Goal: Complete application form

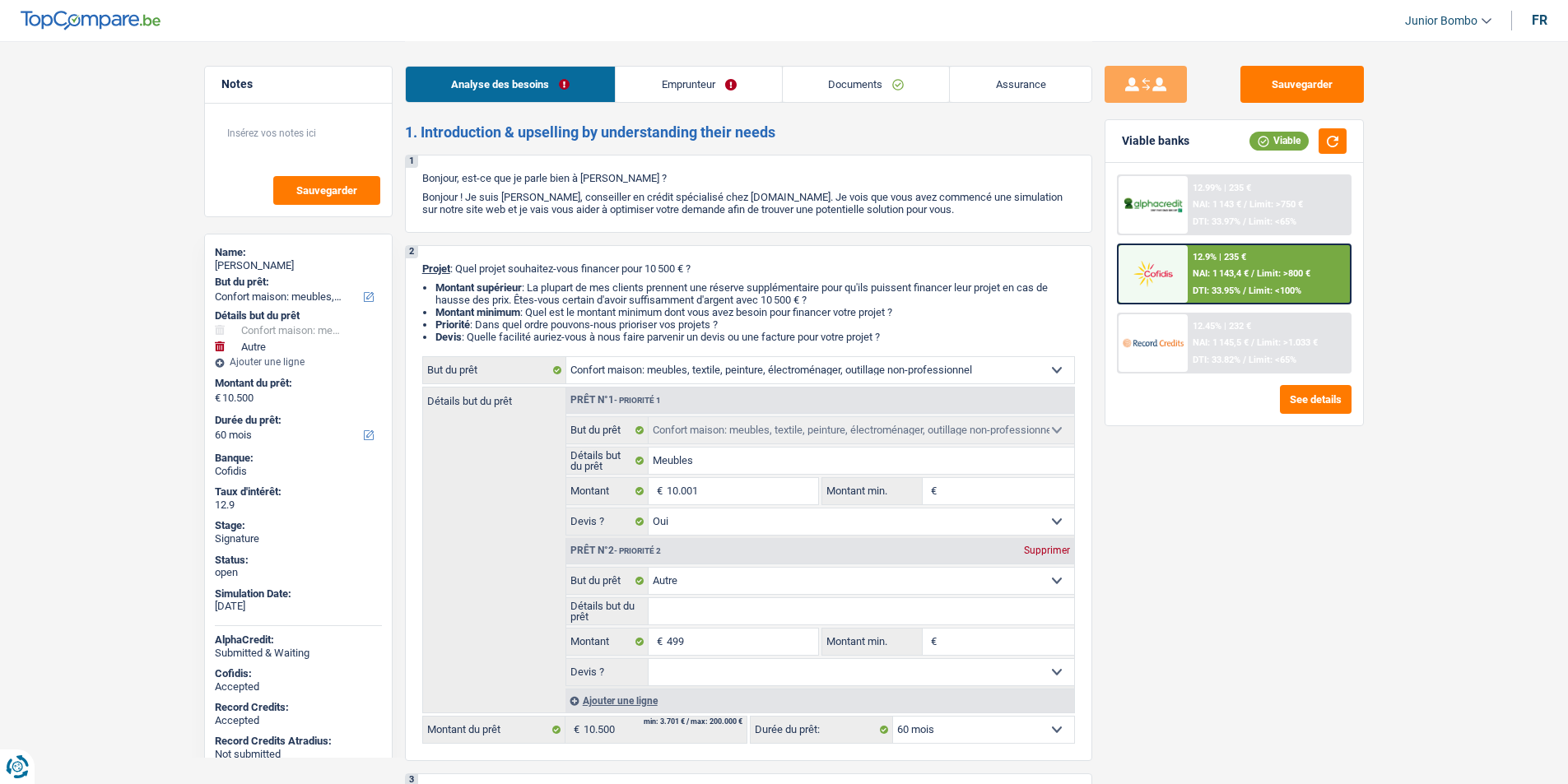
select select "household"
select select "other"
select select "60"
select select "household"
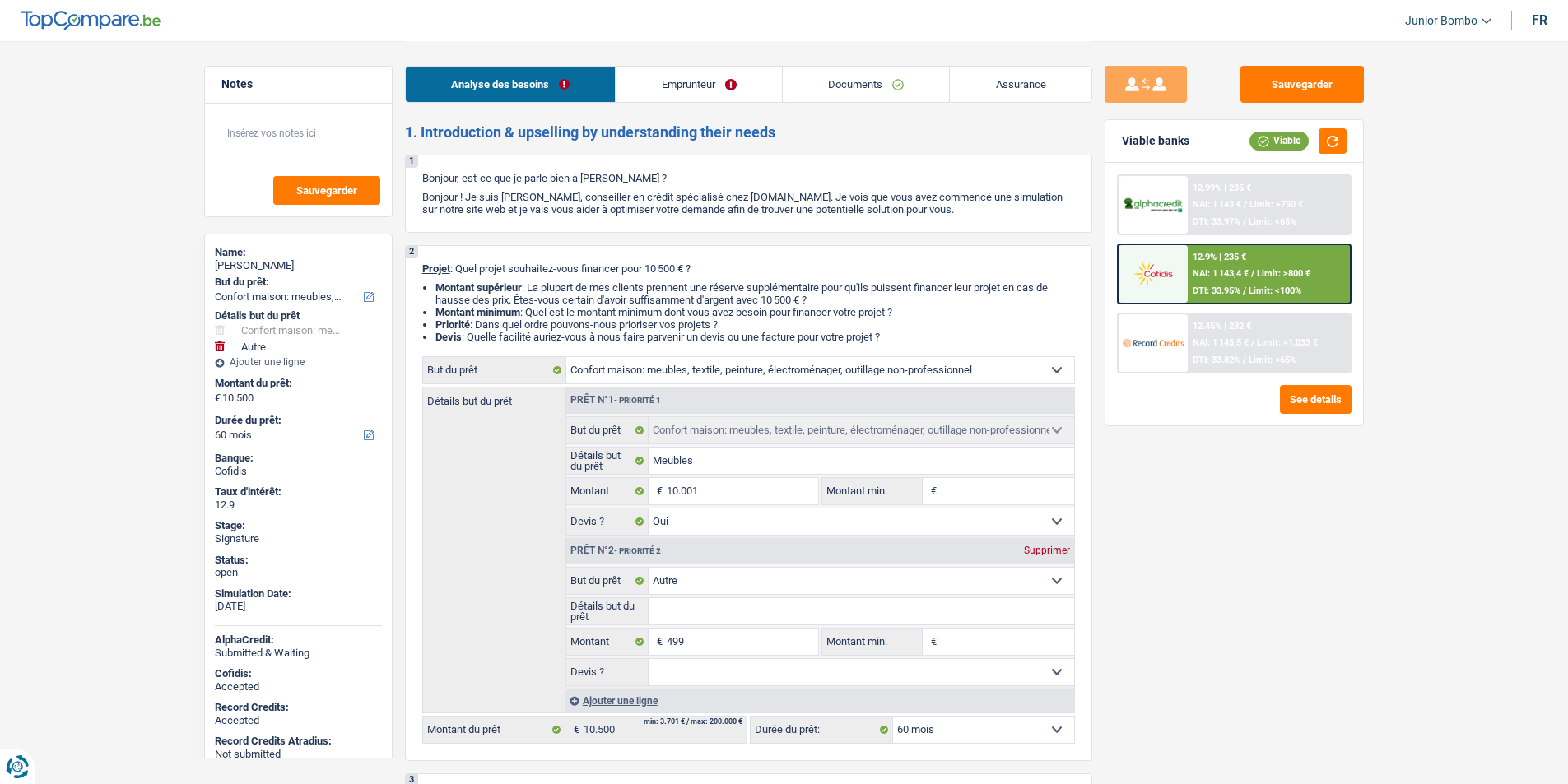
select select "household"
select select "yes"
select select "other"
select select "60"
select select "retired"
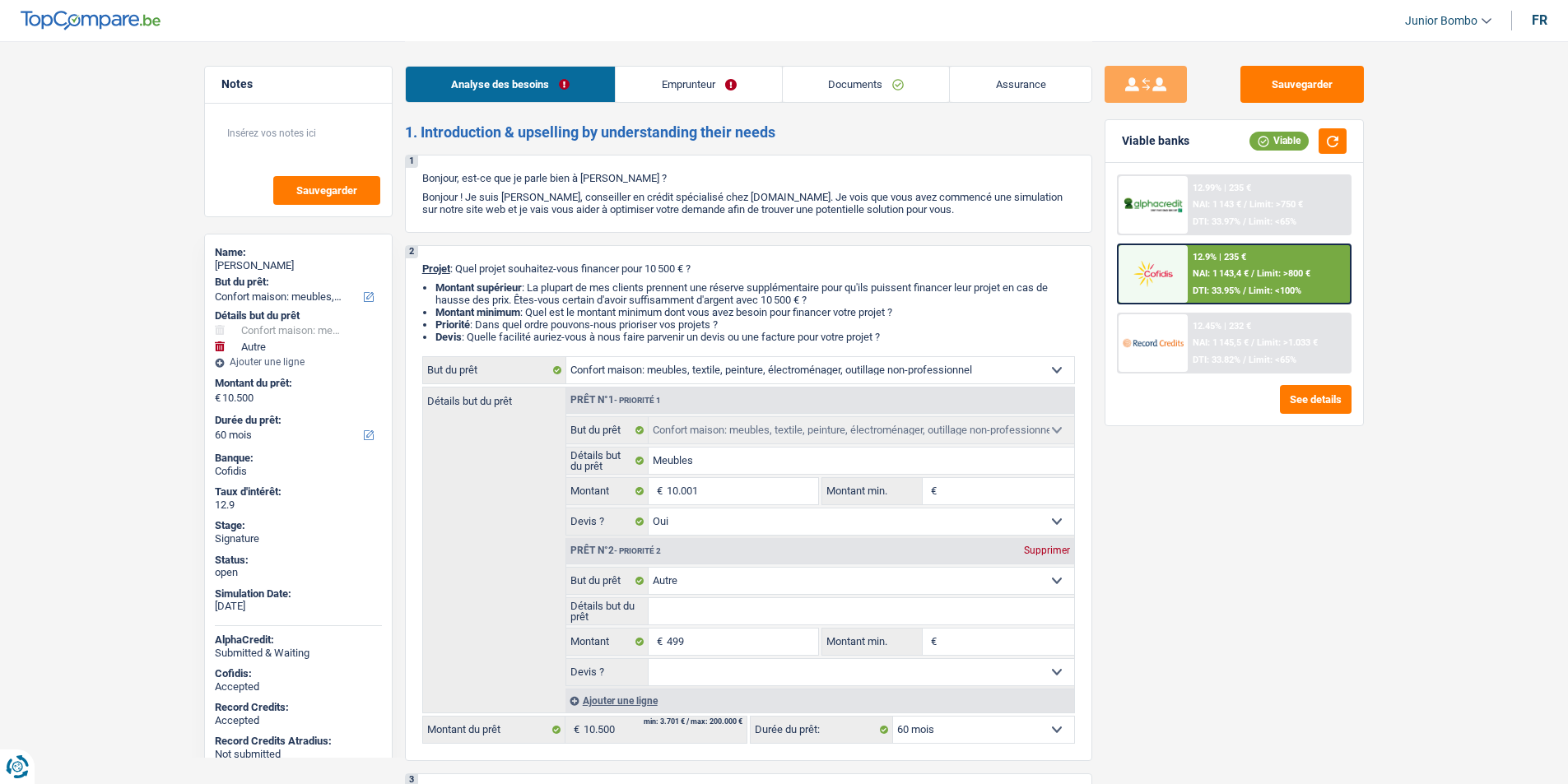
select select "pension"
select select "ownerWithoutMortgage"
select select "personalSale"
select select "60"
select select "personalSale"
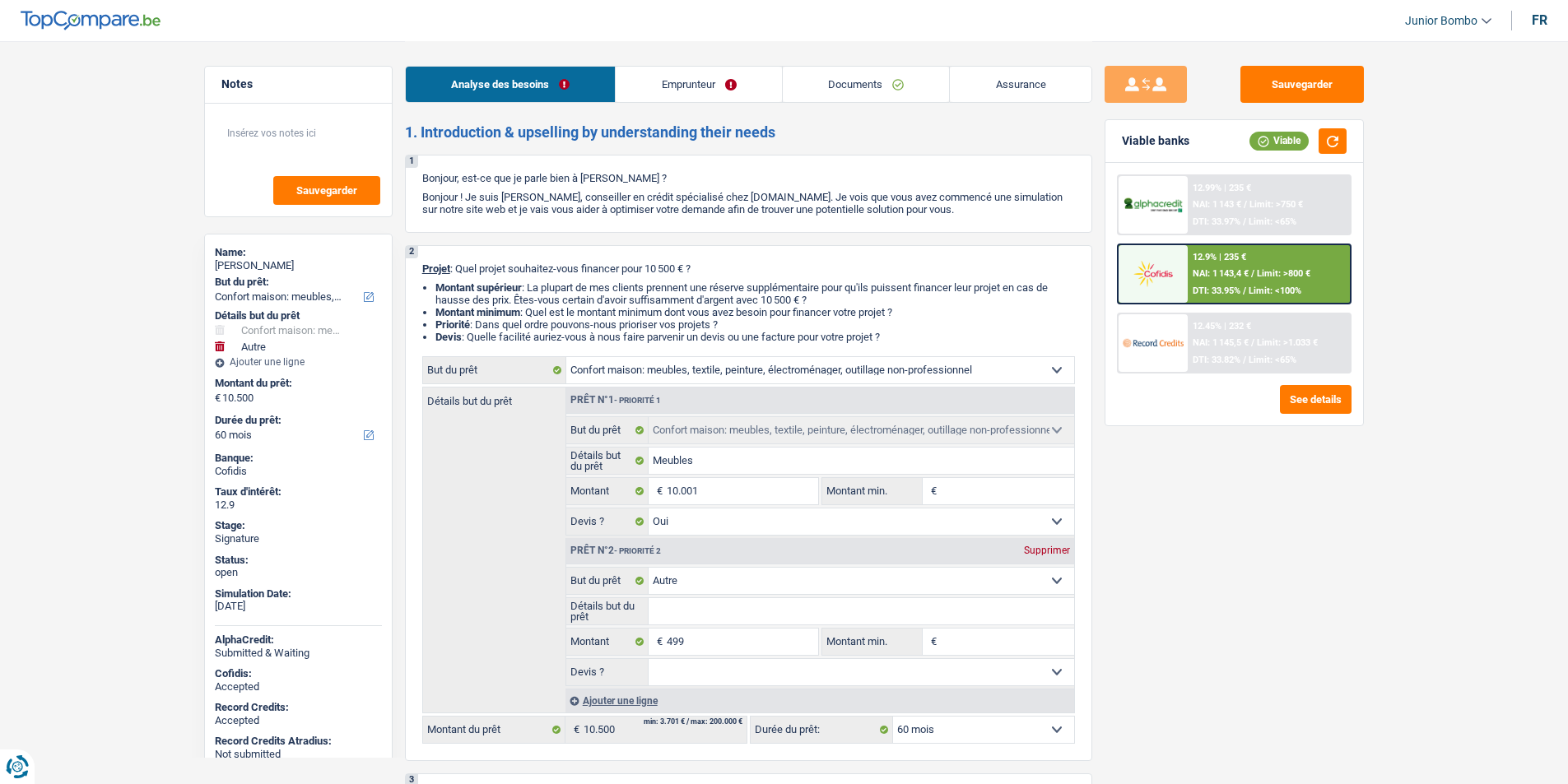
select select "24"
select select "cardOrCredit"
select select "household"
select select "yes"
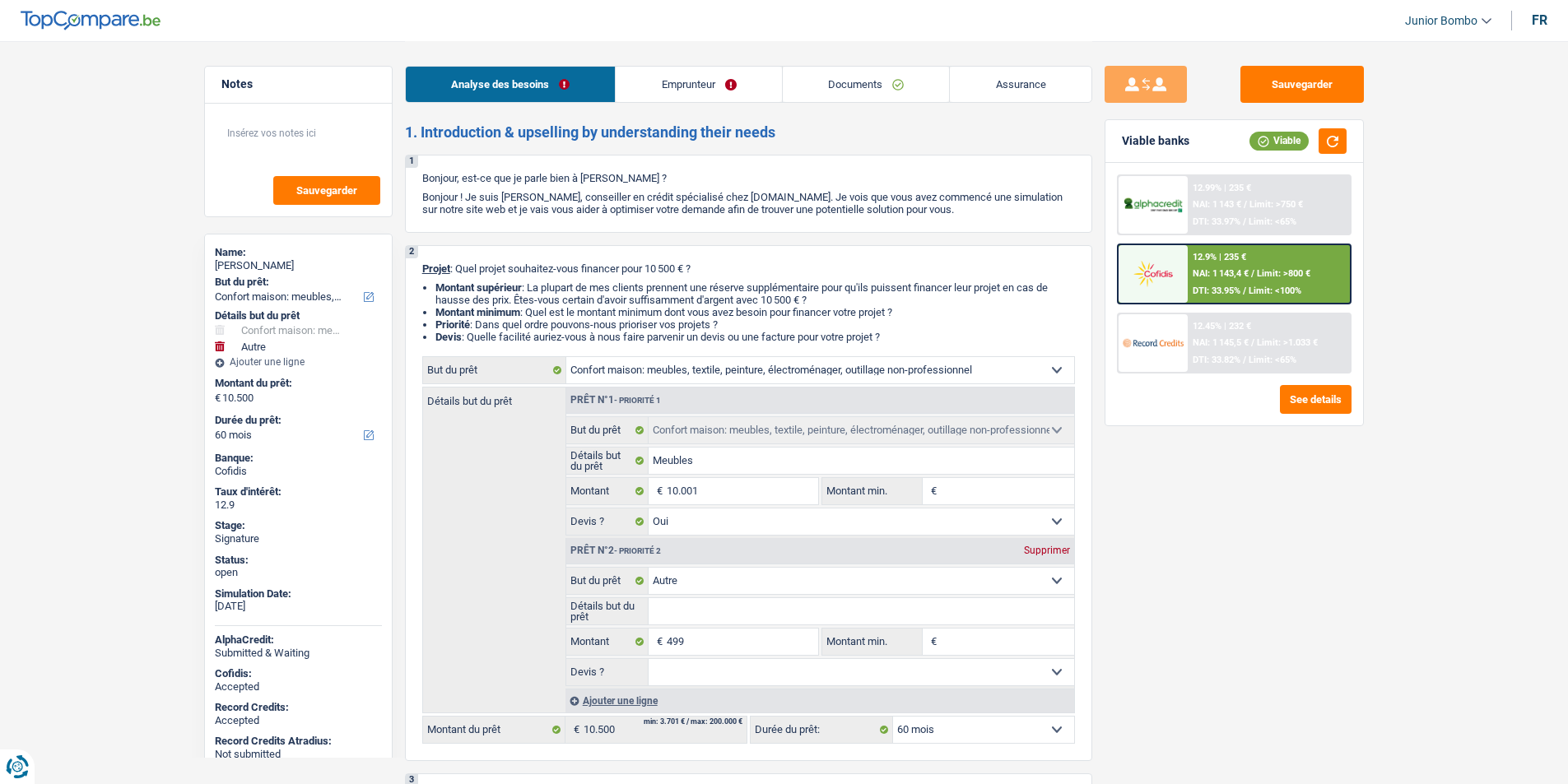
select select "other"
select select "60"
select select "ownerWithoutMortgage"
select select "BE"
select select "personalSale"
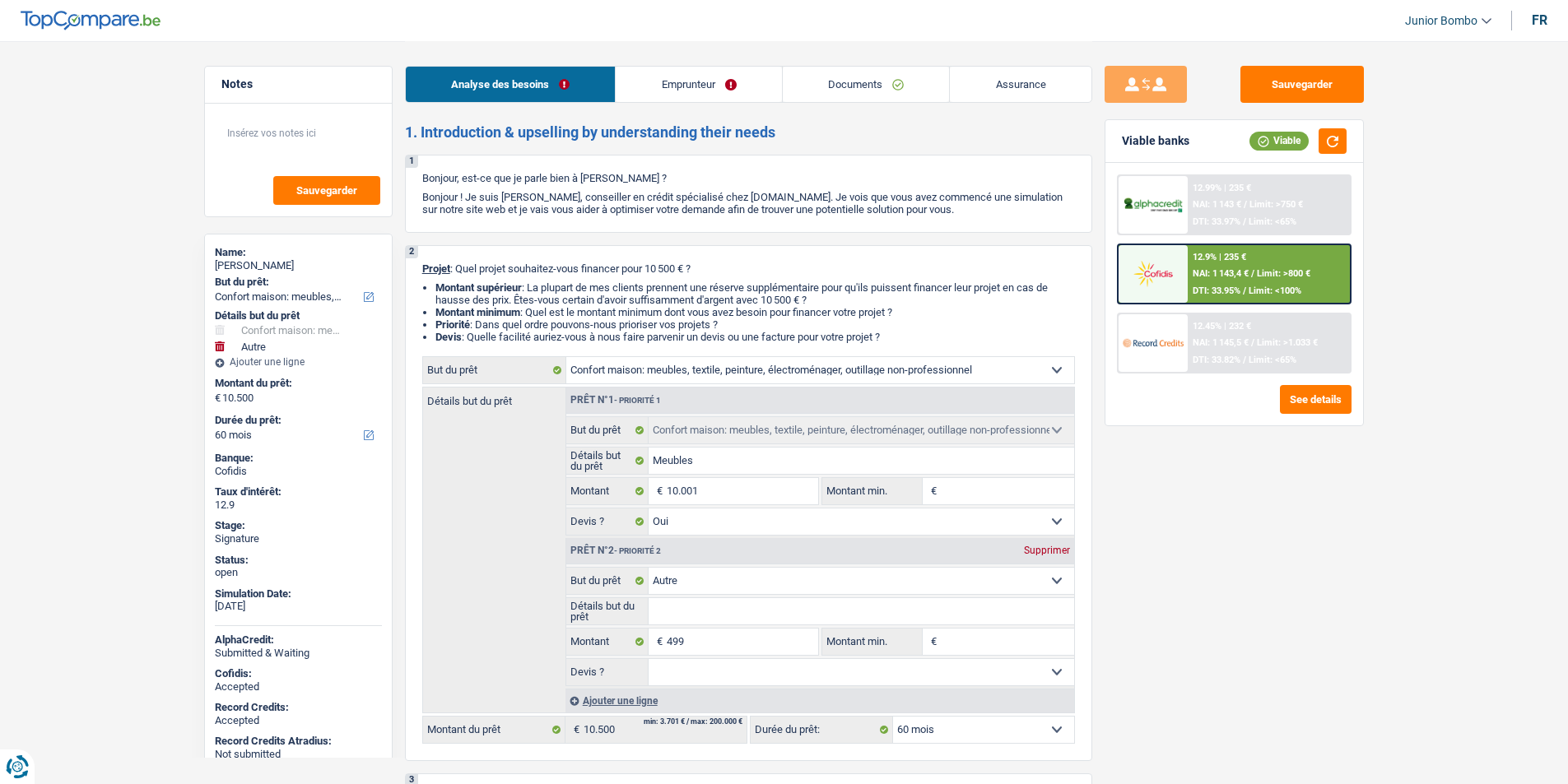
select select "60"
select select "personalSale"
select select "24"
select select "cardOrCredit"
click at [677, 95] on link "Emprunteur" at bounding box center [698, 84] width 166 height 36
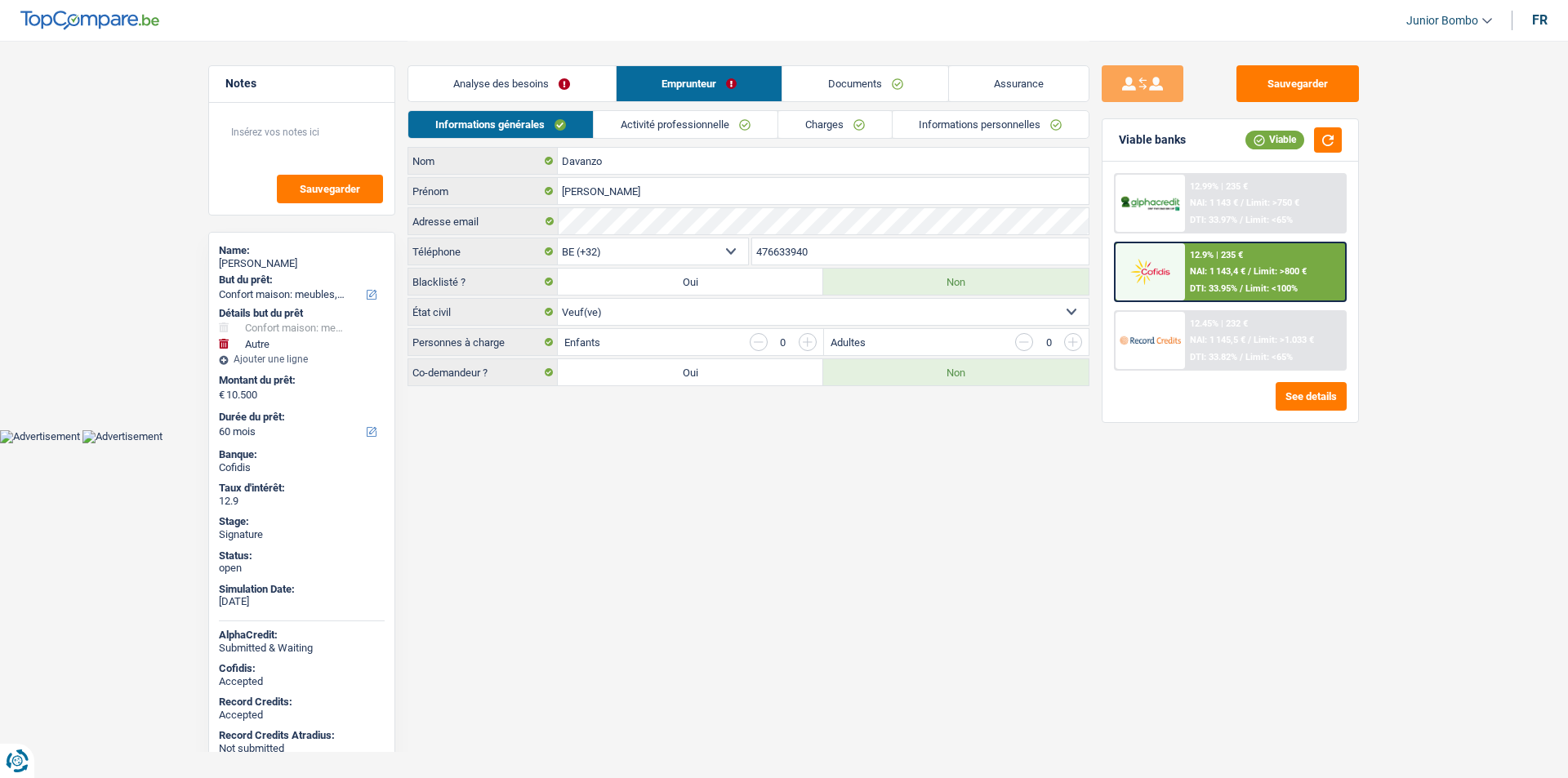
click at [841, 126] on link "Charges" at bounding box center [835, 125] width 114 height 27
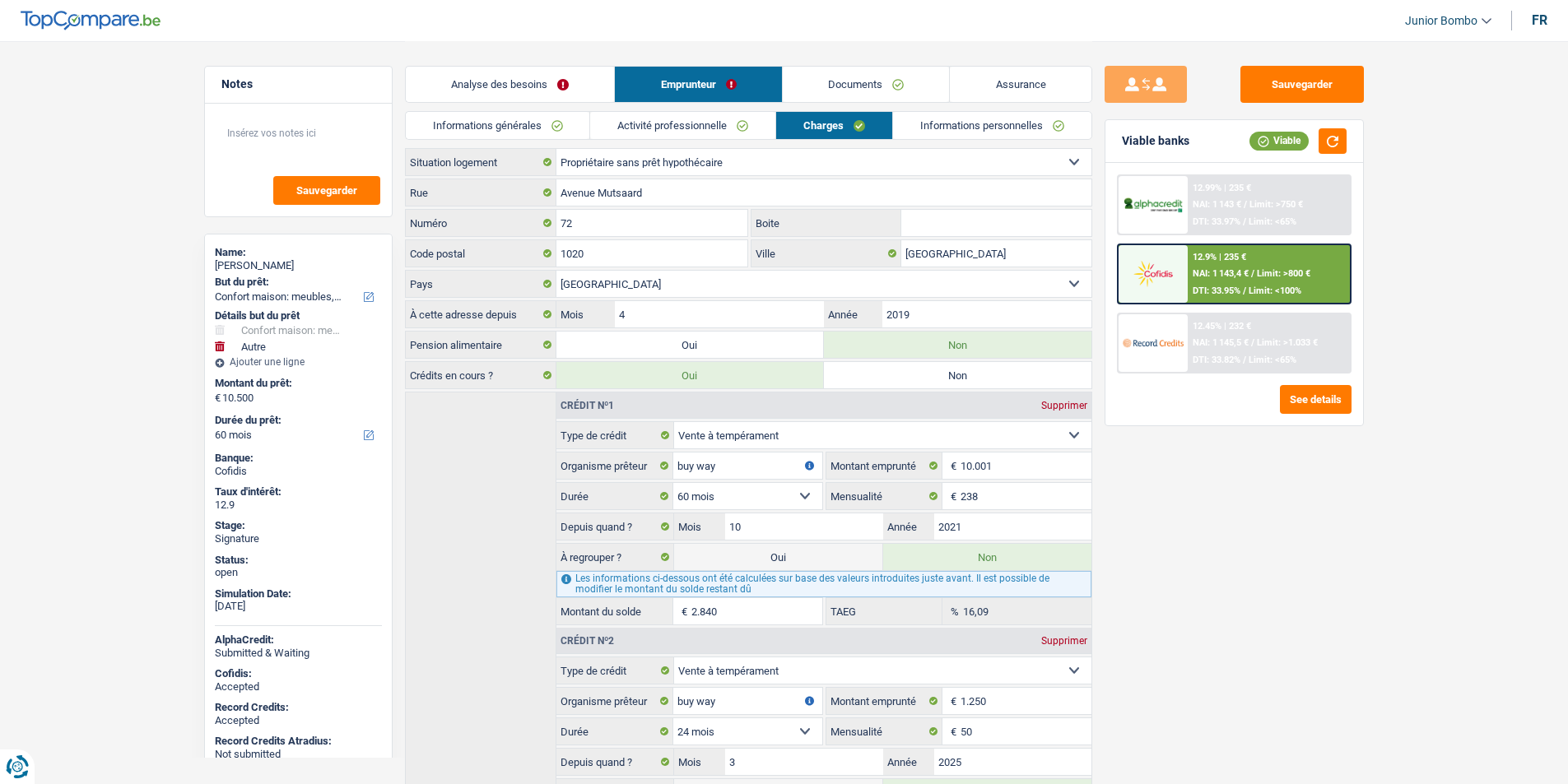
click at [694, 130] on link "Activité professionnelle" at bounding box center [683, 126] width 186 height 28
